Goal: Register for event/course

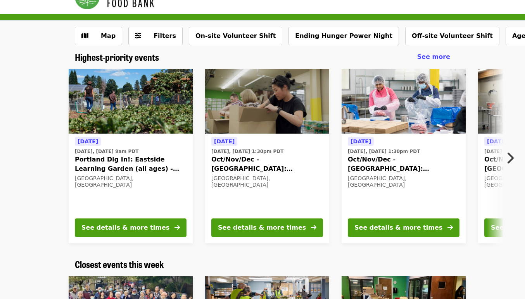
scroll to position [19, 0]
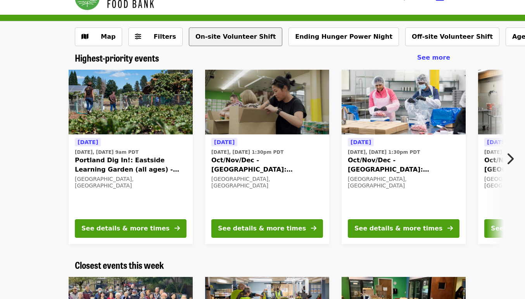
click at [229, 36] on button "On-site Volunteer Shift" at bounding box center [235, 37] width 93 height 19
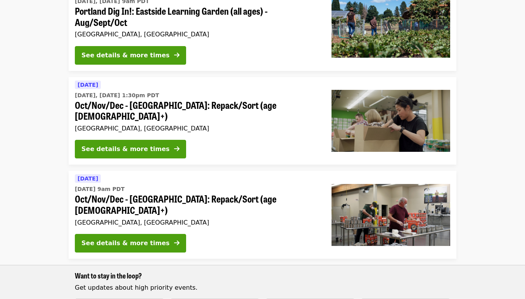
scroll to position [108, 0]
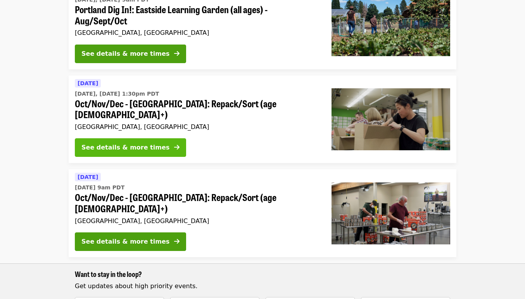
click at [153, 143] on div "See details & more times" at bounding box center [125, 147] width 88 height 9
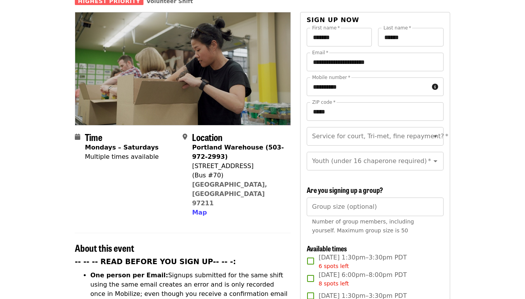
scroll to position [77, 0]
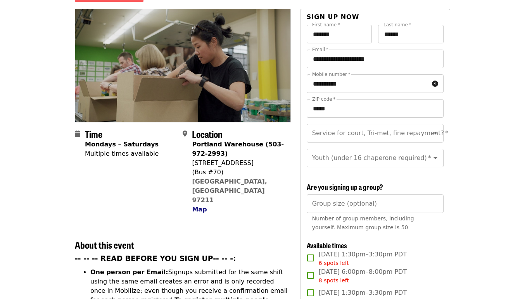
click at [199, 206] on span "Map" at bounding box center [199, 209] width 15 height 7
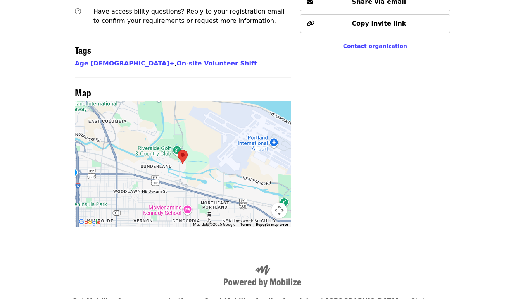
scroll to position [622, 0]
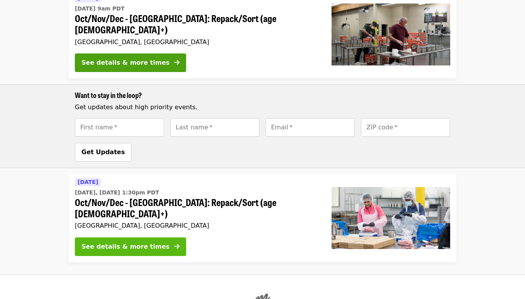
scroll to position [289, 0]
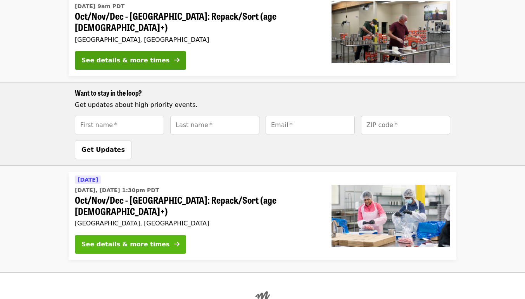
click at [144, 240] on div "See details & more times" at bounding box center [125, 244] width 88 height 9
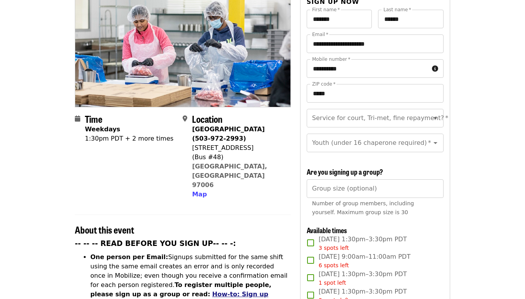
scroll to position [86, 0]
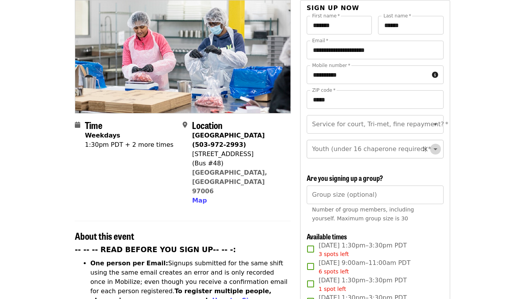
click at [437, 144] on icon "Open" at bounding box center [434, 148] width 9 height 9
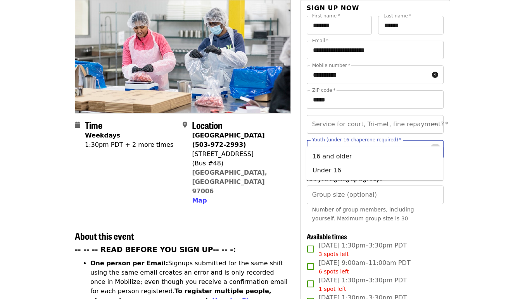
click at [437, 144] on icon "Close" at bounding box center [434, 148] width 9 height 9
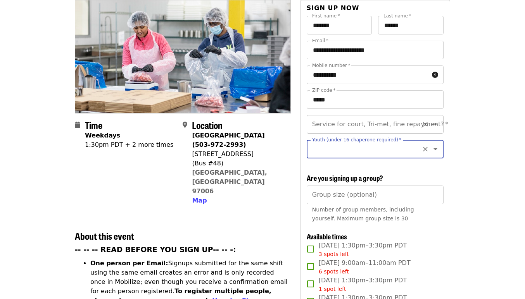
click at [436, 124] on icon "Open" at bounding box center [435, 125] width 4 height 2
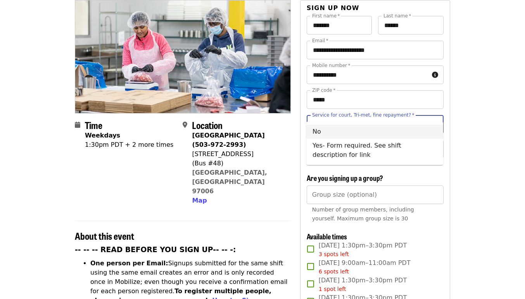
click at [325, 132] on li "No" at bounding box center [374, 132] width 137 height 14
type input "**"
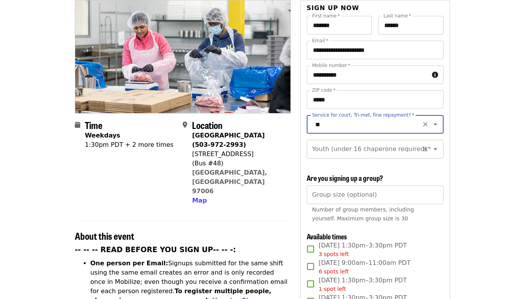
click at [436, 148] on icon "Open" at bounding box center [435, 149] width 4 height 2
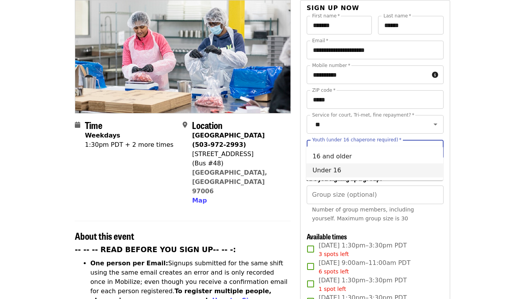
click at [326, 170] on li "Under 16" at bounding box center [374, 170] width 137 height 14
type input "********"
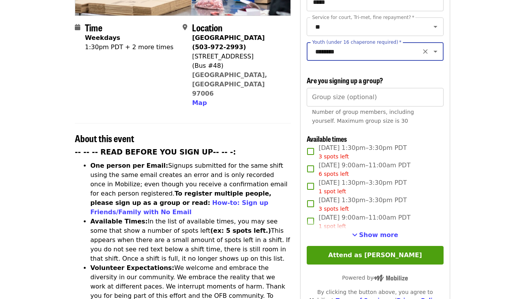
scroll to position [188, 0]
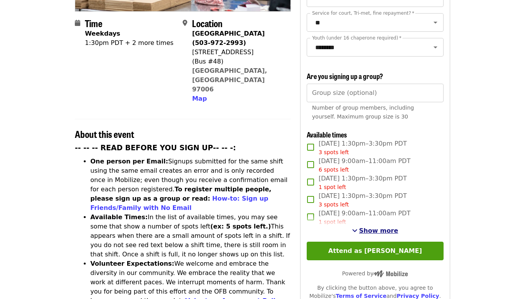
click at [373, 227] on span "Show more" at bounding box center [378, 230] width 39 height 7
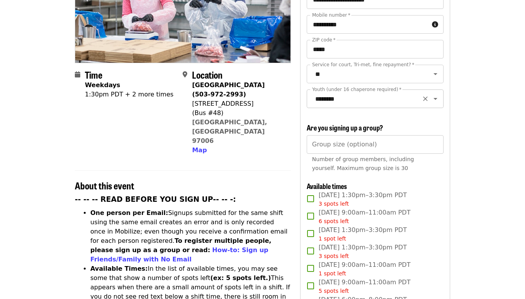
scroll to position [129, 0]
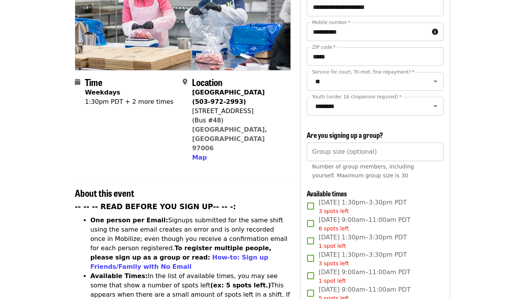
type input "*"
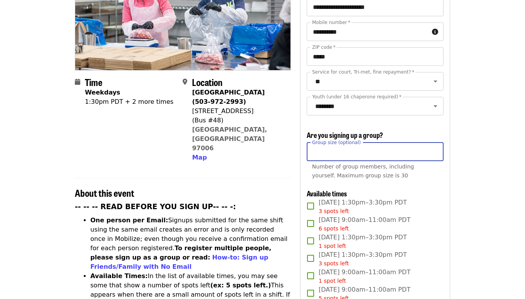
click at [433, 143] on input "*" at bounding box center [374, 152] width 137 height 19
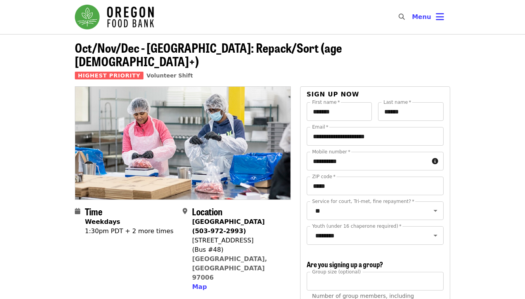
scroll to position [0, 0]
click at [439, 14] on icon "bars icon" at bounding box center [439, 16] width 8 height 11
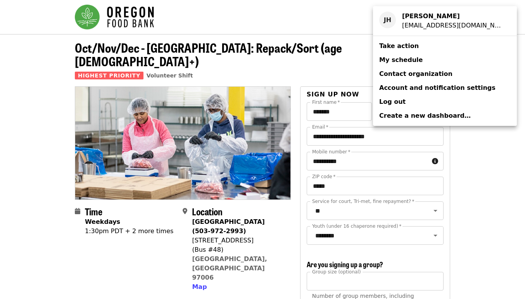
click at [506, 51] on div "Account menu" at bounding box center [262, 149] width 525 height 299
